Goal: Task Accomplishment & Management: Use online tool/utility

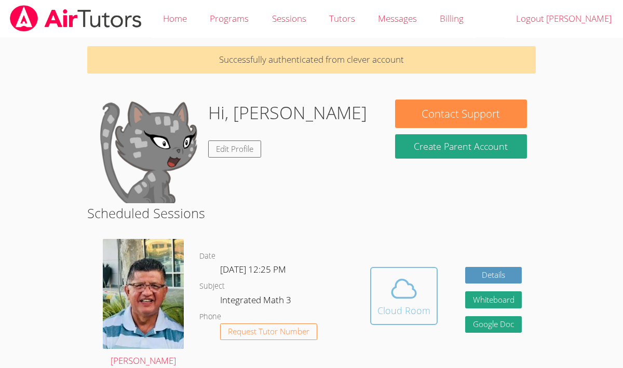
click at [383, 298] on span at bounding box center [403, 289] width 53 height 29
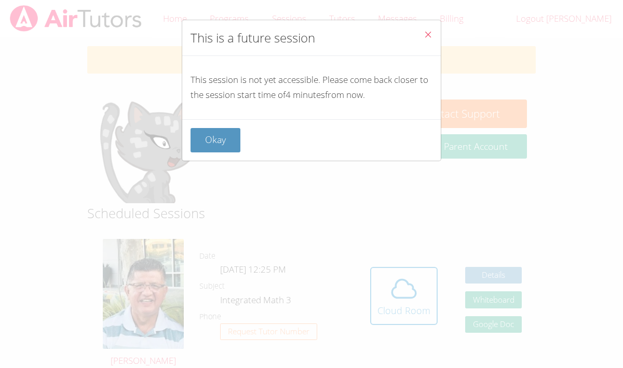
click at [314, 136] on div "This is a future session This session is not yet accessible. Please come back c…" at bounding box center [311, 184] width 623 height 368
click at [223, 143] on button "Okay" at bounding box center [215, 140] width 50 height 24
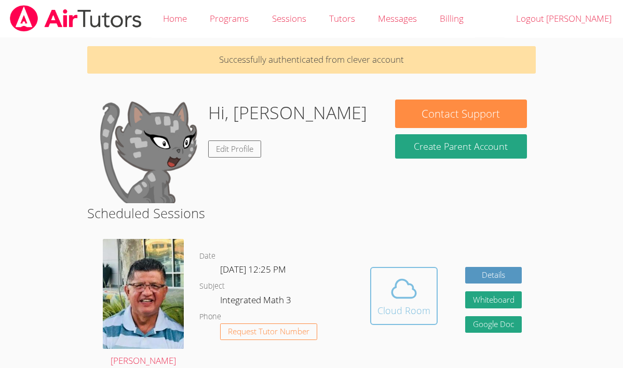
click at [388, 273] on button "Cloud Room" at bounding box center [403, 296] width 67 height 58
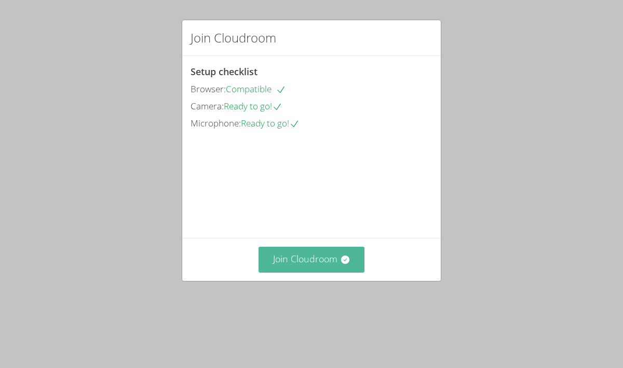
click at [300, 272] on button "Join Cloudroom" at bounding box center [311, 259] width 106 height 25
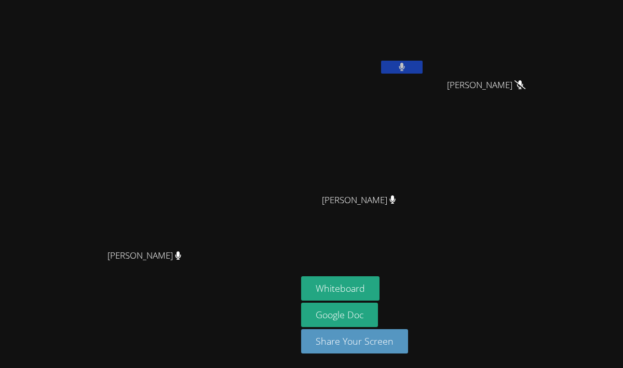
click at [422, 65] on button at bounding box center [402, 67] width 42 height 13
click at [422, 63] on button at bounding box center [402, 67] width 42 height 13
click at [422, 64] on button at bounding box center [402, 67] width 42 height 13
click at [226, 187] on video at bounding box center [149, 164] width 156 height 162
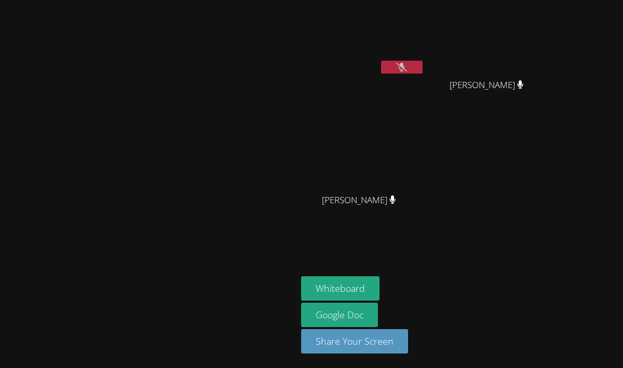
click at [226, 187] on video at bounding box center [149, 164] width 156 height 162
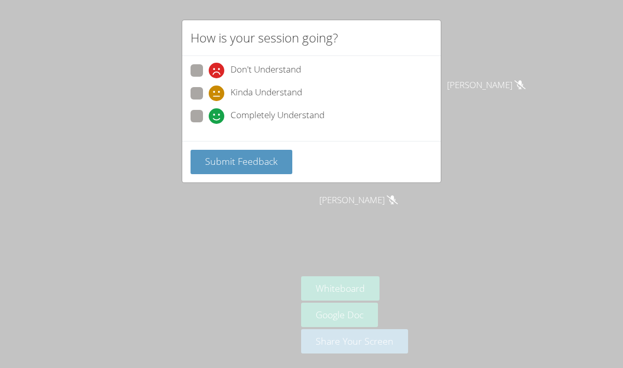
click at [209, 124] on span at bounding box center [209, 124] width 0 height 0
click at [209, 112] on input "Completely Understand" at bounding box center [213, 114] width 9 height 9
radio input "true"
click at [221, 151] on button "Submit Feedback" at bounding box center [241, 162] width 102 height 24
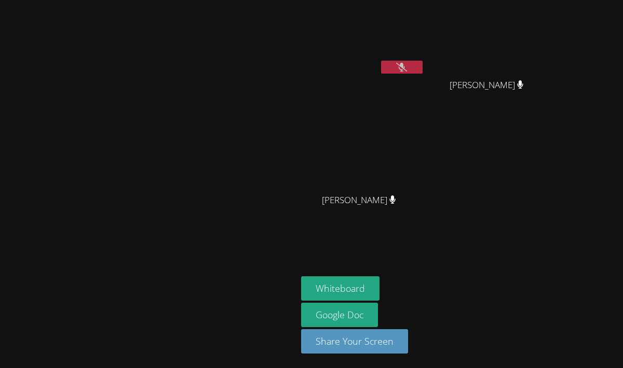
click at [407, 69] on icon at bounding box center [401, 67] width 11 height 9
click at [422, 73] on button at bounding box center [402, 67] width 42 height 13
